Goal: Information Seeking & Learning: Learn about a topic

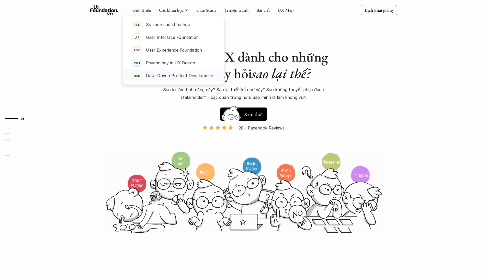
click at [168, 75] on p "Data-Driven Product Development" at bounding box center [180, 76] width 69 height 8
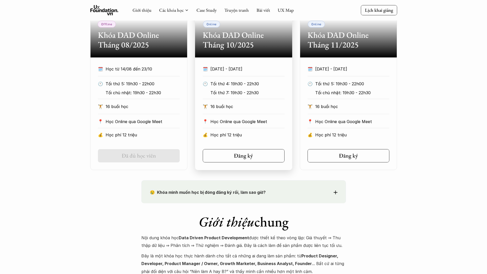
scroll to position [219, 0]
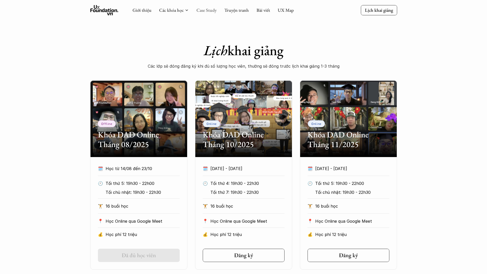
click at [206, 11] on link "Case Study" at bounding box center [206, 10] width 20 height 6
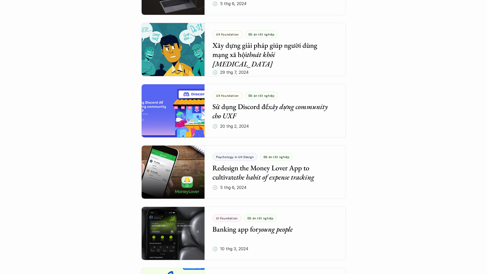
scroll to position [588, 0]
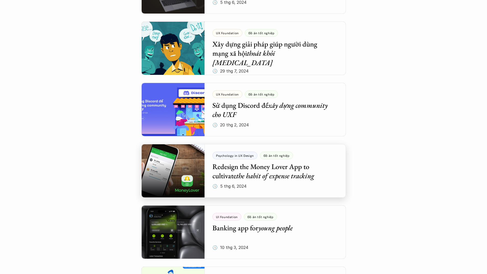
click at [295, 171] on div at bounding box center [243, 171] width 204 height 54
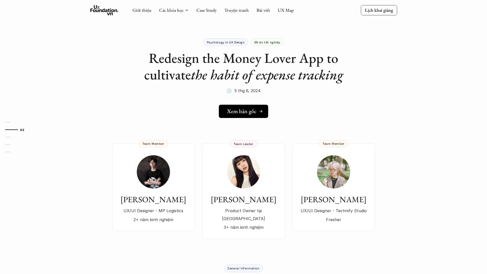
click at [262, 112] on icon at bounding box center [261, 111] width 4 height 4
click at [262, 172] on div "Ly Đàm Product Owner tại [GEOGRAPHIC_DATA] 3+ năm kinh nghiệm" at bounding box center [243, 193] width 72 height 76
click at [258, 169] on img at bounding box center [243, 171] width 33 height 33
